Goal: Communication & Community: Answer question/provide support

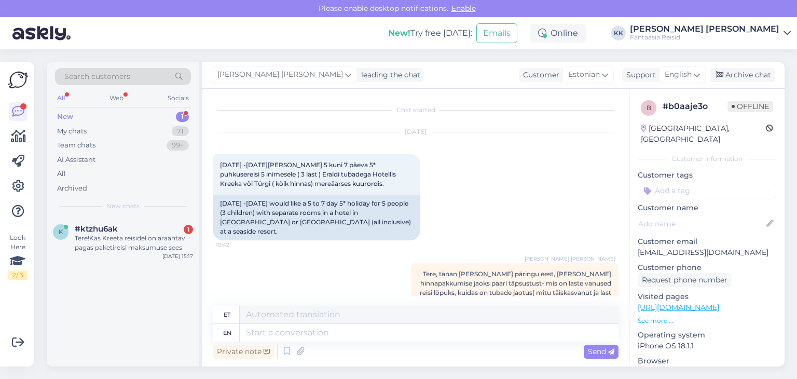
click at [120, 241] on div "Tere!Kas Kreeta reisidel on äraantav pagas paketireisi maksumuse sees" at bounding box center [134, 243] width 118 height 19
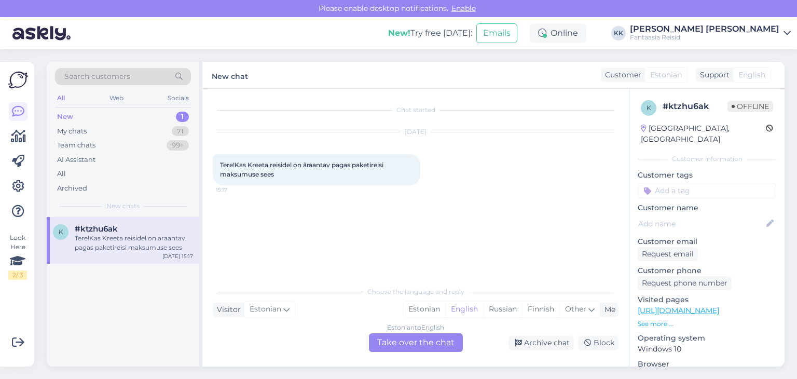
click at [73, 117] on div "New 1" at bounding box center [123, 117] width 136 height 15
click at [127, 243] on div "Tere!Kas Kreeta reisidel on äraantav pagas paketireisi maksumuse sees" at bounding box center [134, 243] width 118 height 19
click at [407, 341] on div "Estonian to English Take over the chat" at bounding box center [416, 342] width 94 height 19
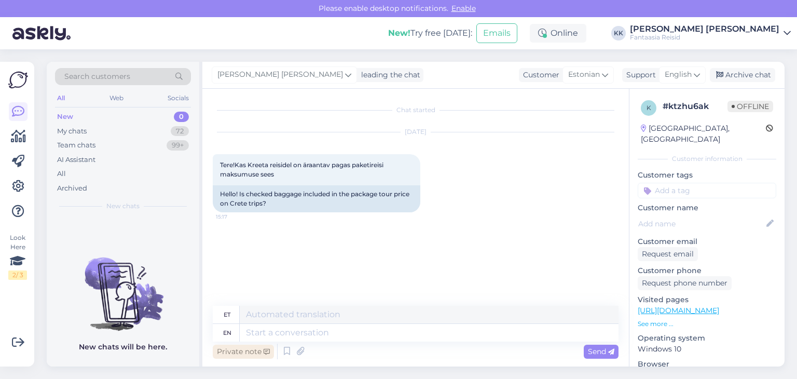
click at [236, 350] on div "Private note" at bounding box center [243, 352] width 61 height 14
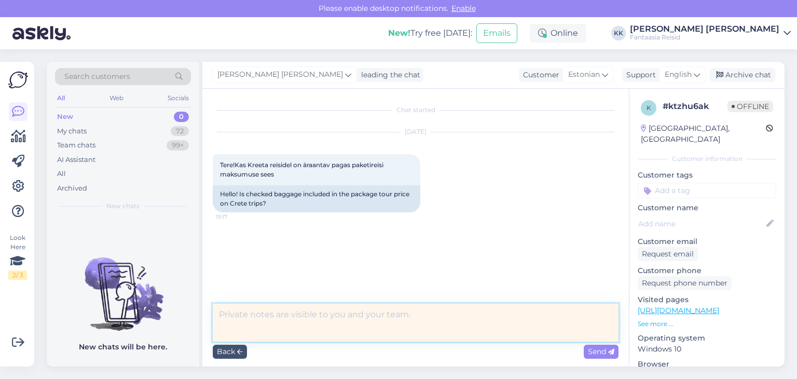
click at [229, 322] on textarea at bounding box center [416, 323] width 406 height 38
click at [340, 313] on textarea "Tere, pakettreisidel on pagasi hinna sees." at bounding box center [416, 323] width 406 height 38
drag, startPoint x: 388, startPoint y: 315, endPoint x: 396, endPoint y: 324, distance: 12.6
click at [389, 315] on textarea "Tere, pakettreisidel on pagas hinna sees." at bounding box center [416, 323] width 406 height 38
click at [311, 313] on textarea "Tere, pakettreisidel on pagas hinna sees." at bounding box center [416, 323] width 406 height 38
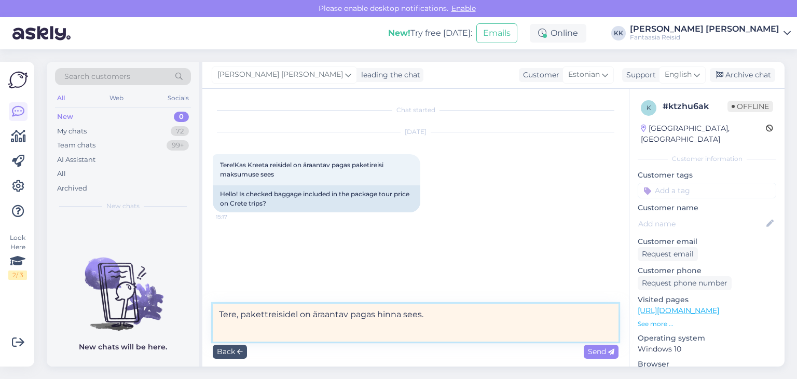
click at [376, 315] on textarea "Tere, pakettreisidel on äraantav pagas hinna sees." at bounding box center [416, 323] width 406 height 38
type textarea "Tere, pakettreisidel on äraantav [PERSON_NAME] käsipagas hinna sees."
click at [487, 312] on textarea "Tere, pakettreisidel on äraantav [PERSON_NAME] käsipagas hinna sees." at bounding box center [416, 323] width 406 height 38
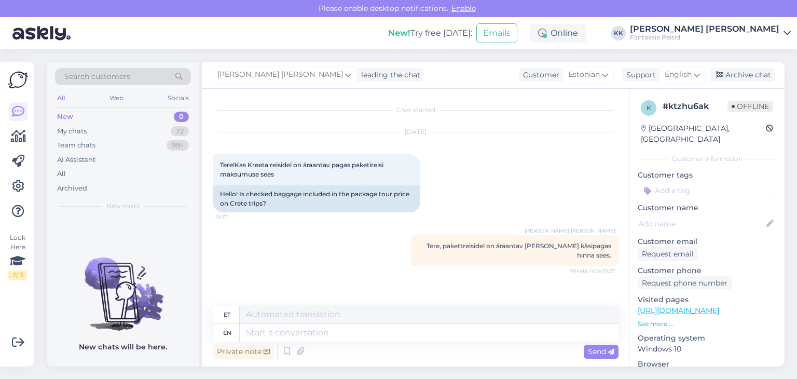
click at [81, 119] on div "New 0" at bounding box center [123, 117] width 136 height 15
